Goal: Information Seeking & Learning: Check status

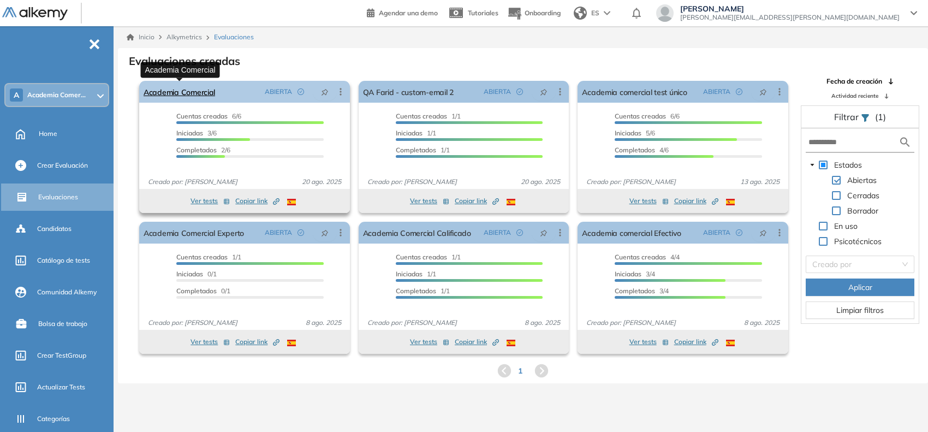
drag, startPoint x: 0, startPoint y: 0, endPoint x: 192, endPoint y: 92, distance: 213.0
click at [192, 92] on link "Academia Comercial" at bounding box center [180, 92] width 72 height 22
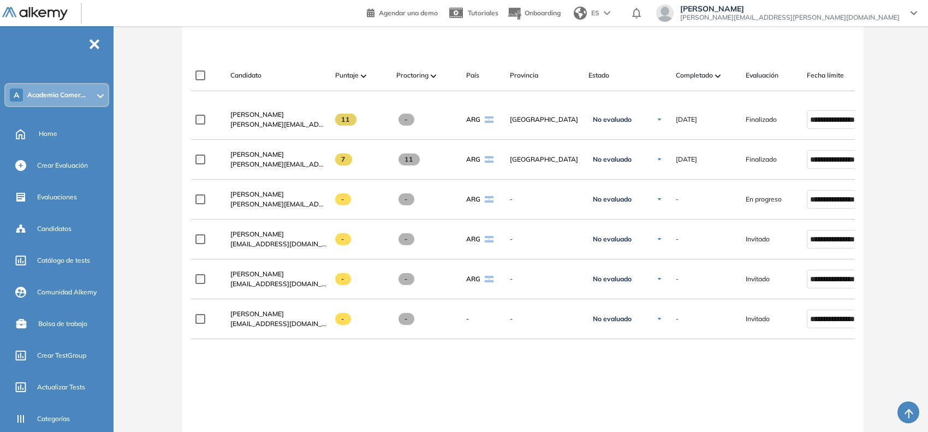
scroll to position [311, 0]
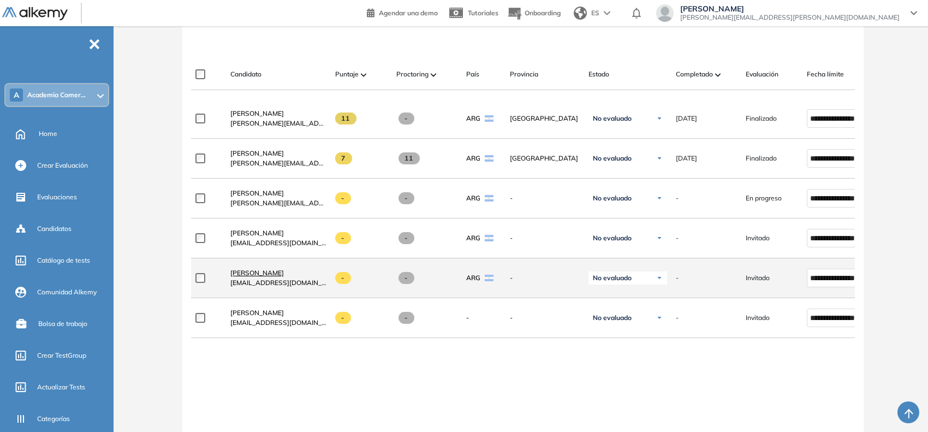
click at [259, 274] on span "[PERSON_NAME]" at bounding box center [257, 273] width 54 height 8
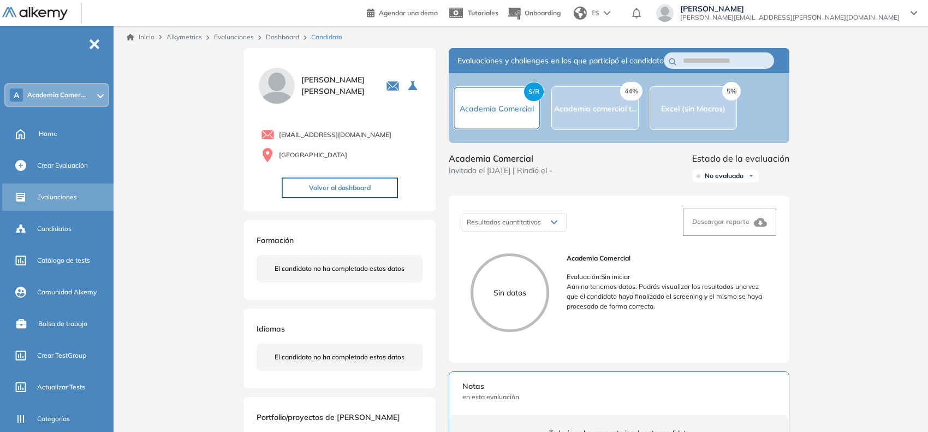
click at [39, 202] on div "Evaluaciones" at bounding box center [74, 197] width 74 height 19
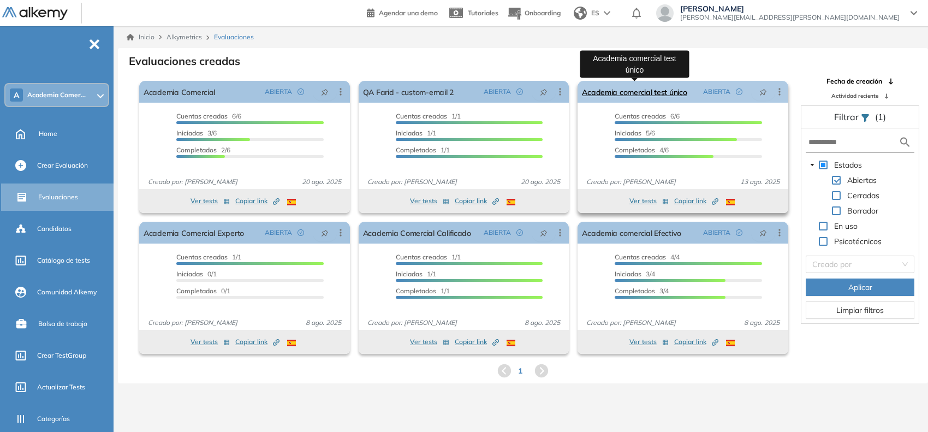
click at [647, 93] on link "Academia comercial test único" at bounding box center [634, 92] width 105 height 22
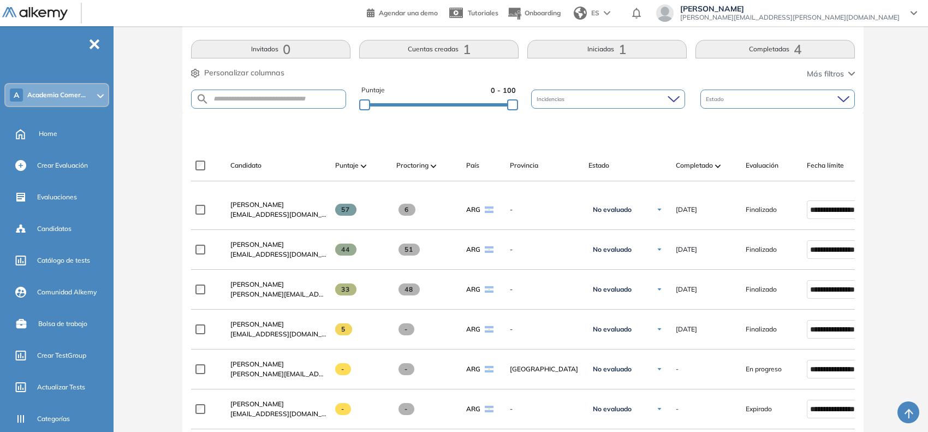
scroll to position [221, 0]
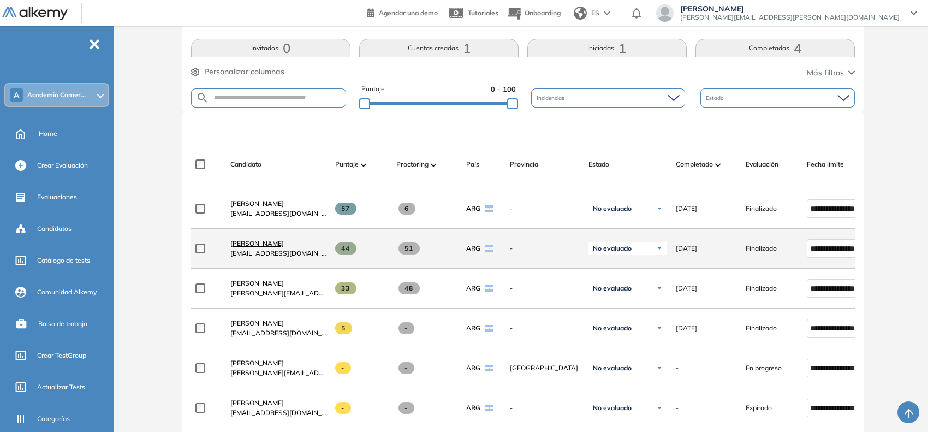
click at [254, 245] on span "[PERSON_NAME]" at bounding box center [257, 243] width 54 height 8
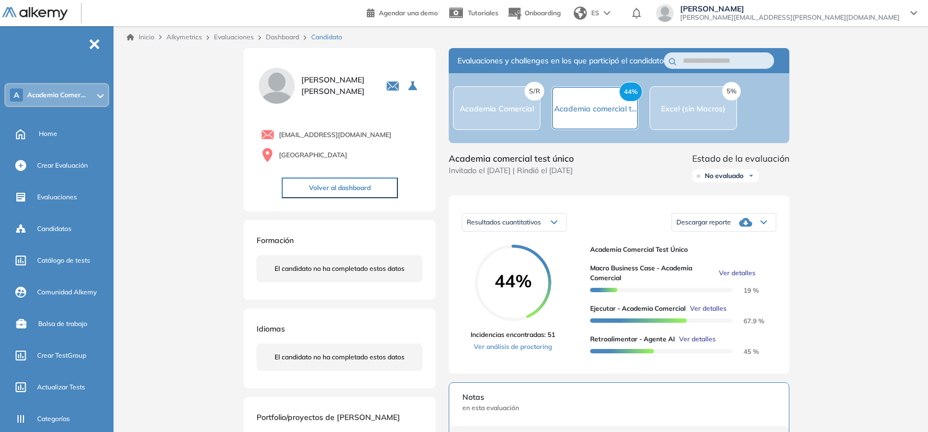
click at [713, 313] on span "Ver detalles" at bounding box center [708, 309] width 37 height 10
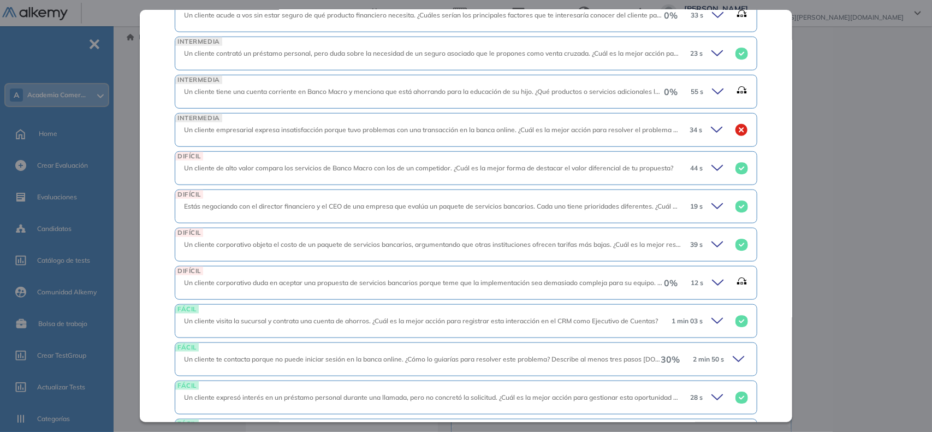
scroll to position [421, 0]
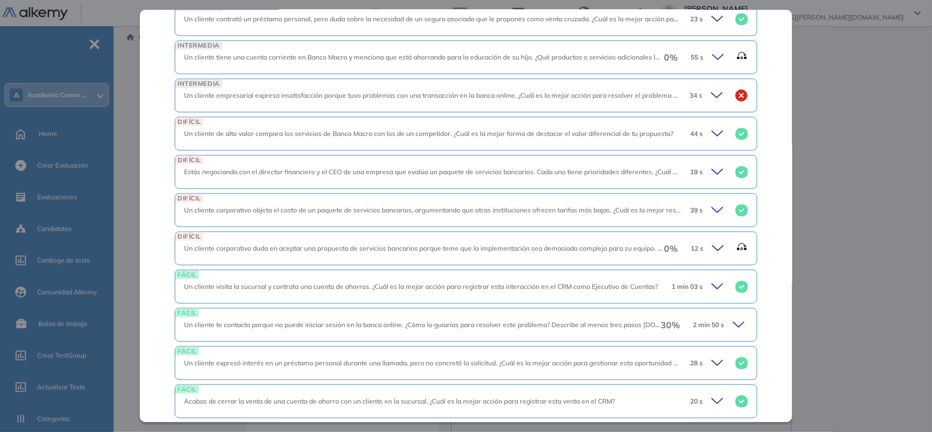
click at [733, 326] on icon at bounding box center [740, 324] width 15 height 15
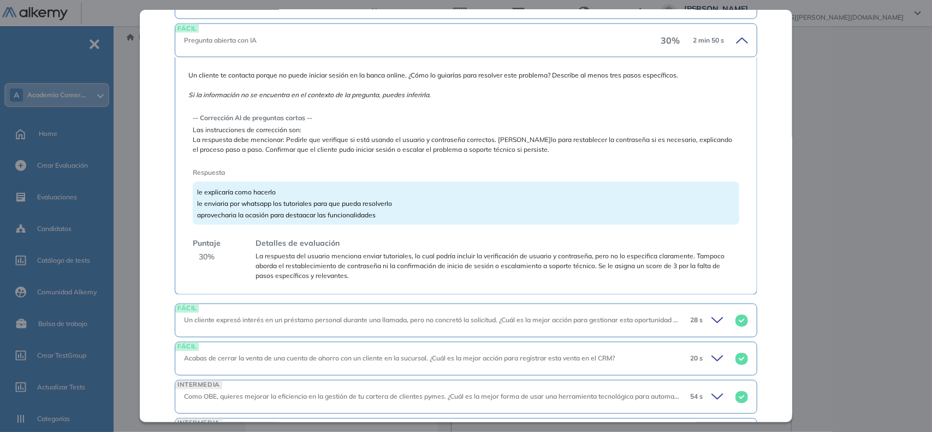
scroll to position [706, 0]
